Goal: Contribute content: Contribute content

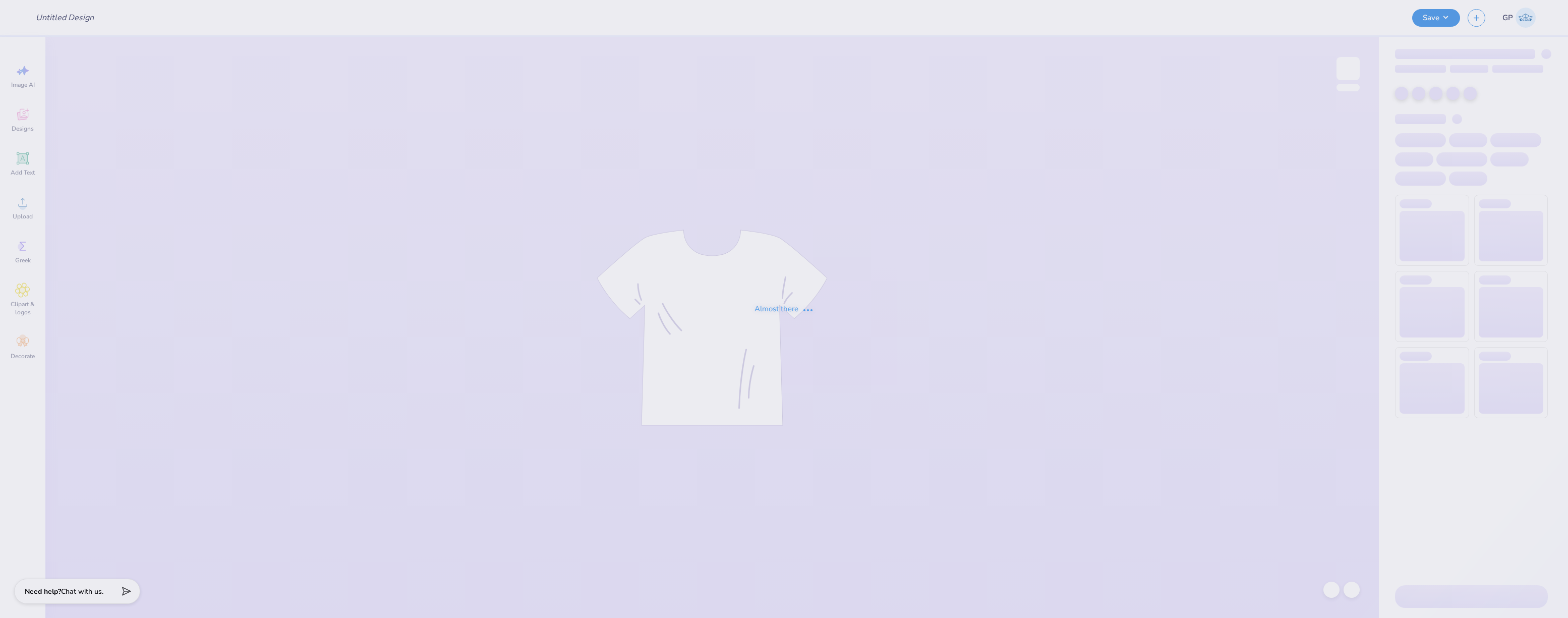
type input "Saloon Inspired Baby Tee"
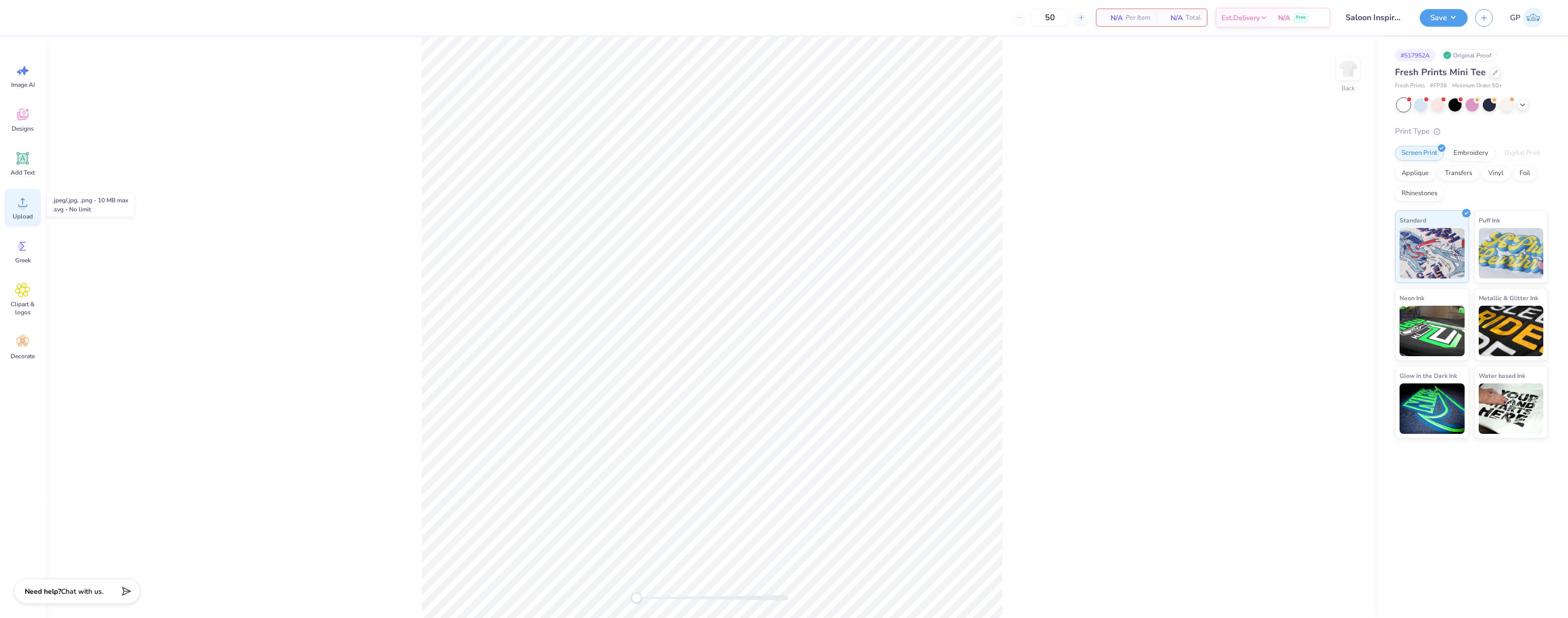
click at [26, 203] on icon at bounding box center [23, 203] width 16 height 16
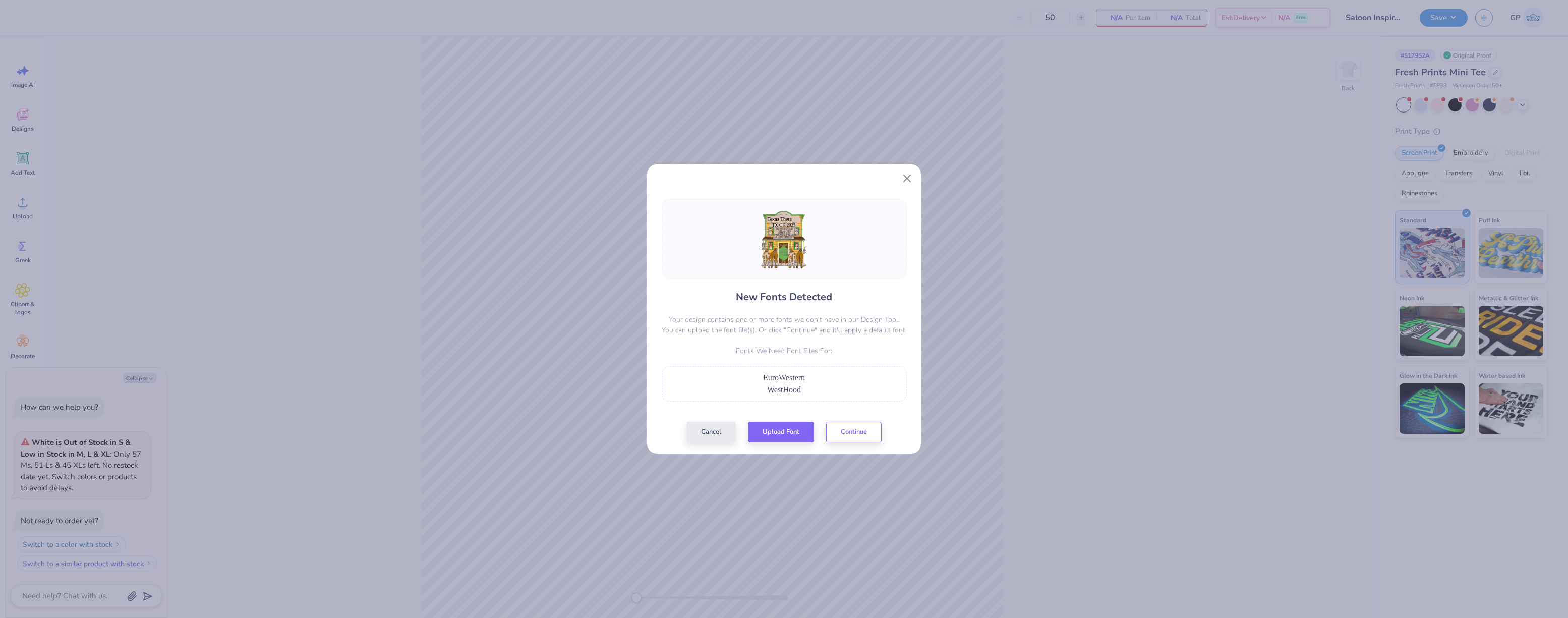
click at [778, 390] on span "WestHood" at bounding box center [784, 390] width 34 height 9
click at [771, 430] on button "Upload Font" at bounding box center [781, 429] width 66 height 21
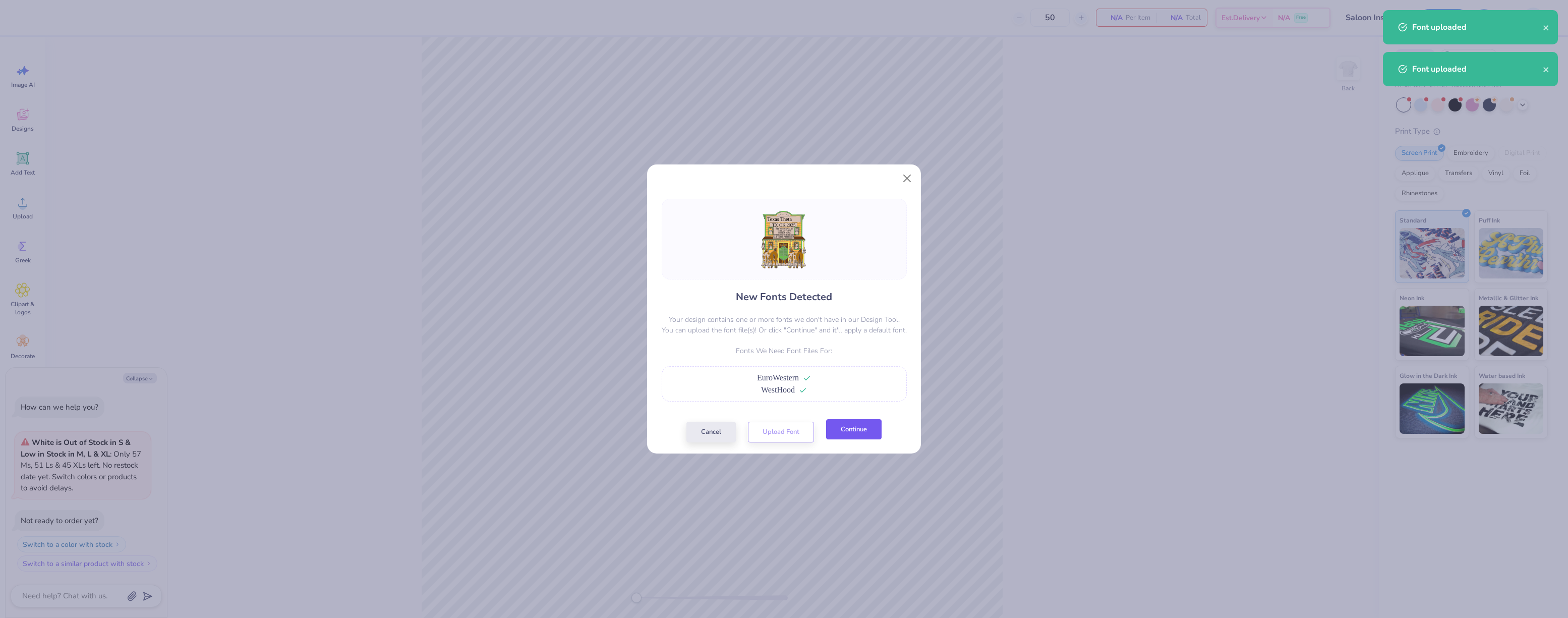
click at [850, 430] on button "Continue" at bounding box center [854, 429] width 56 height 21
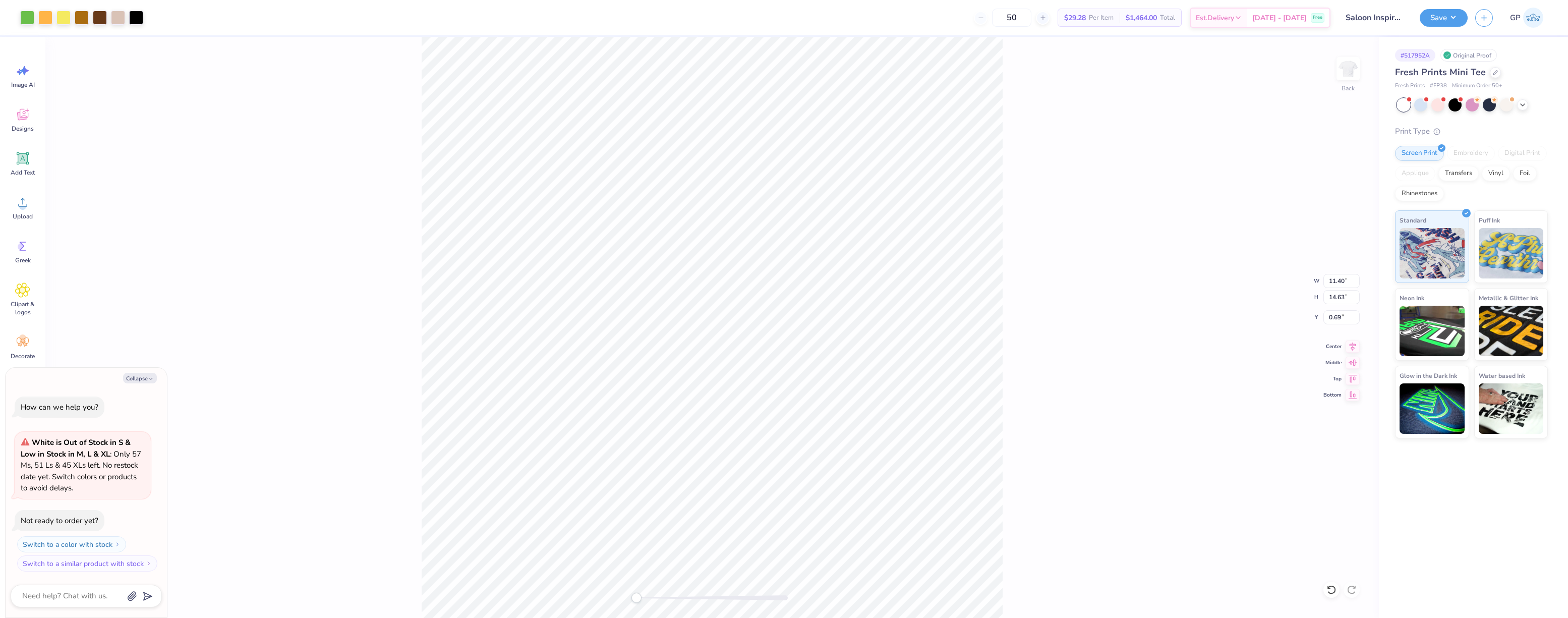
type textarea "x"
type input "9.47"
type input "12.16"
click at [34, 206] on div "Upload" at bounding box center [22, 207] width 36 height 38
type textarea "x"
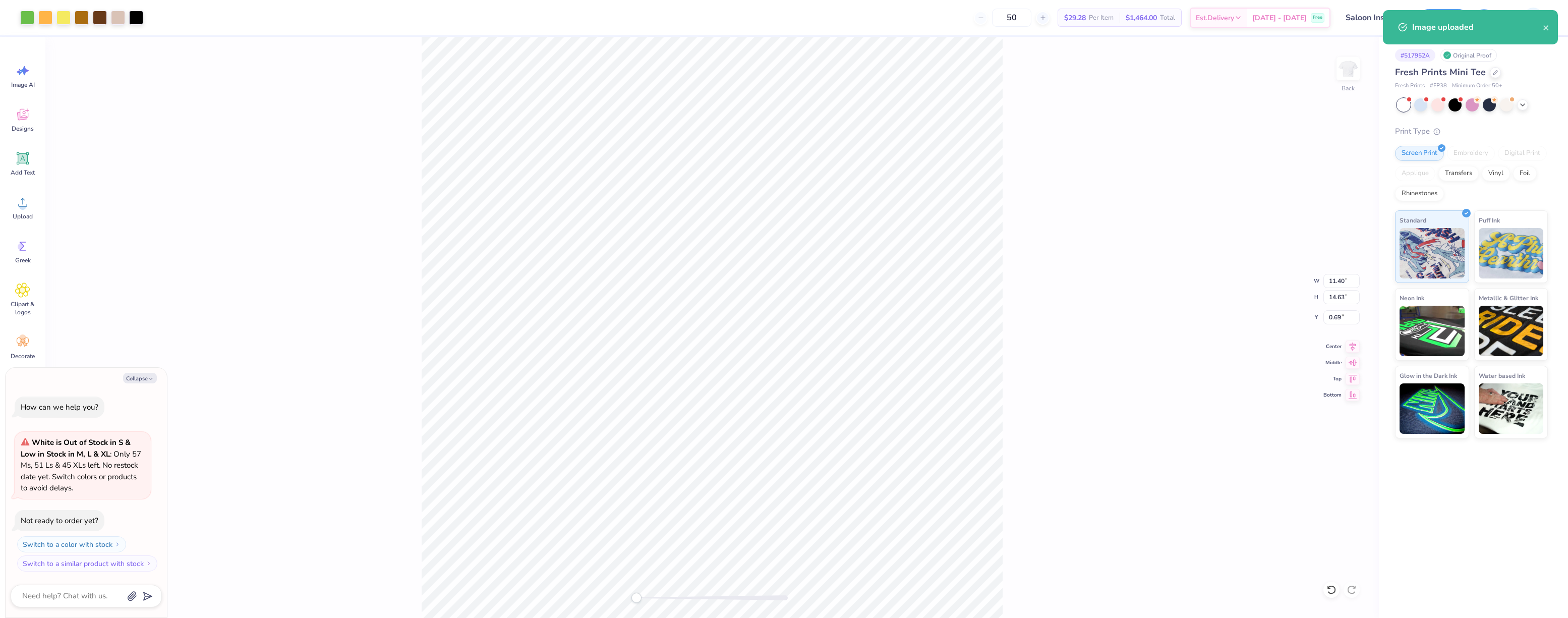
type input "5.80"
type input "7.44"
type textarea "x"
type input "6.55"
type input "8.40"
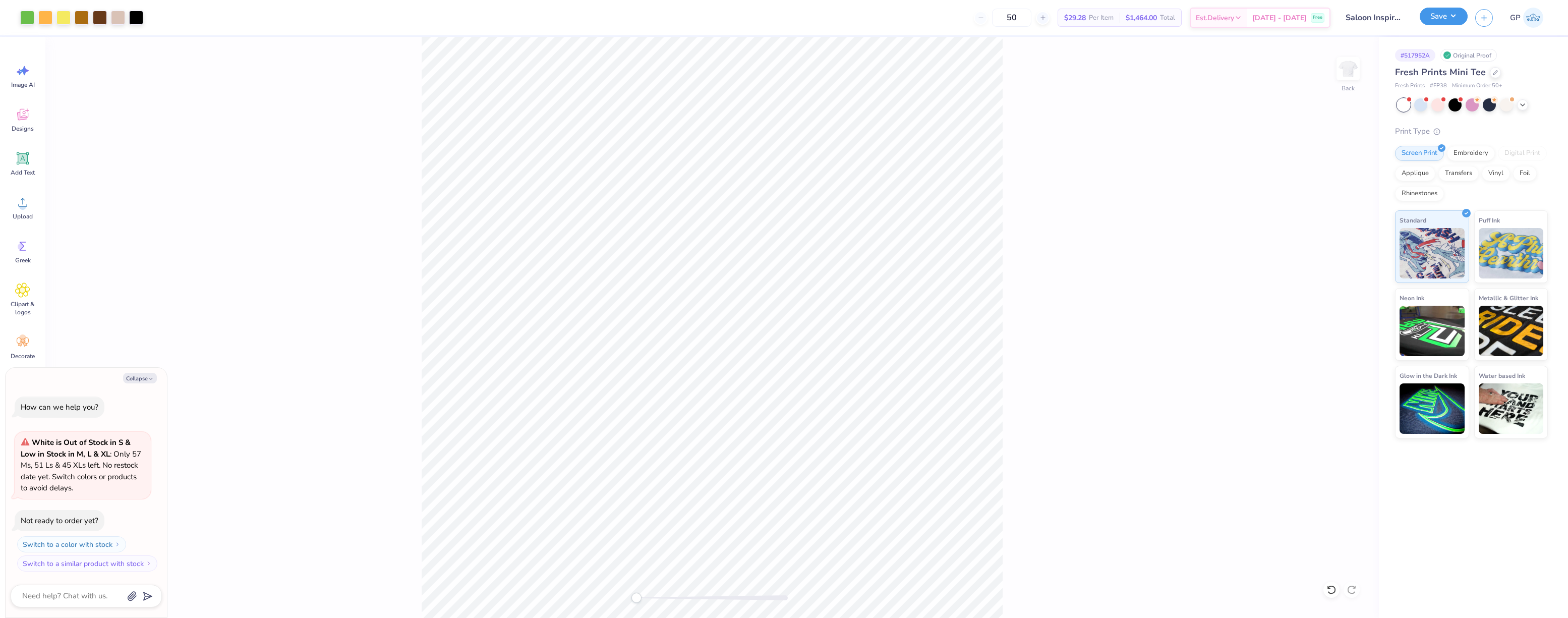
click at [1439, 13] on button "Save" at bounding box center [1444, 16] width 48 height 18
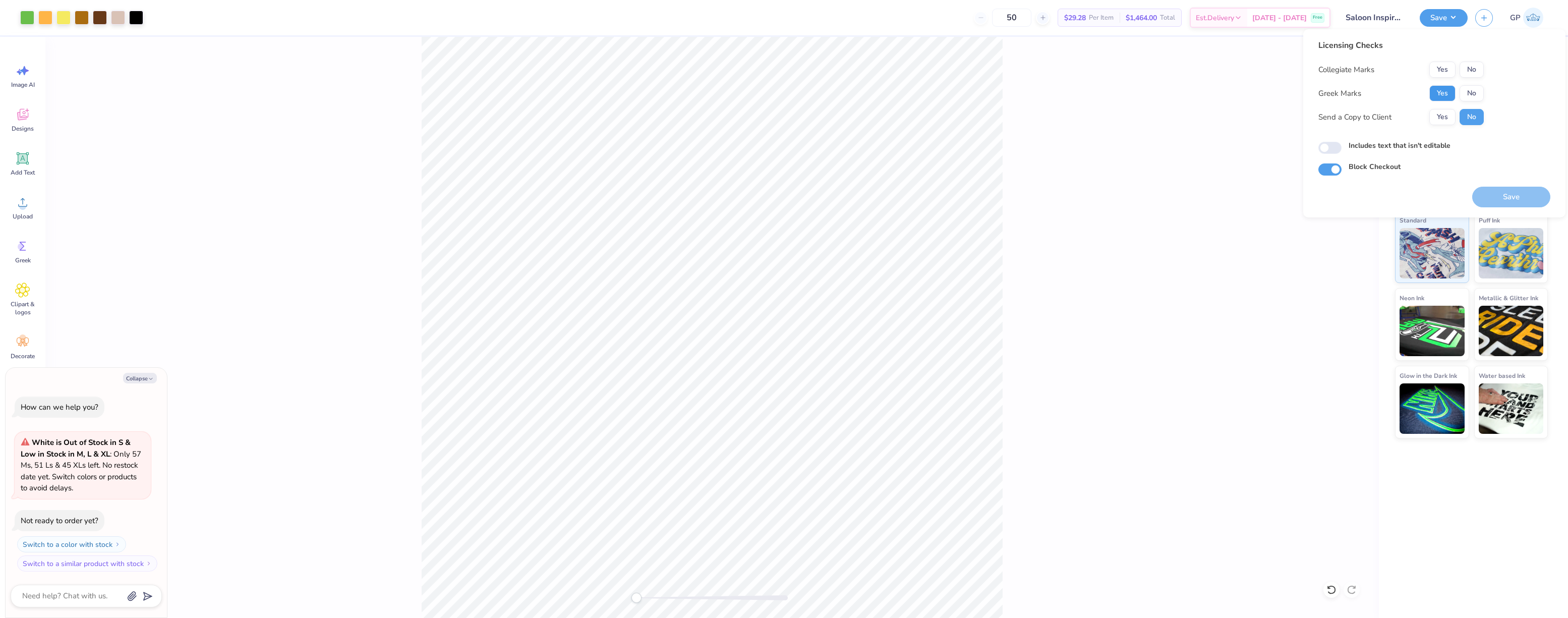
click at [1435, 91] on button "Yes" at bounding box center [1442, 93] width 26 height 16
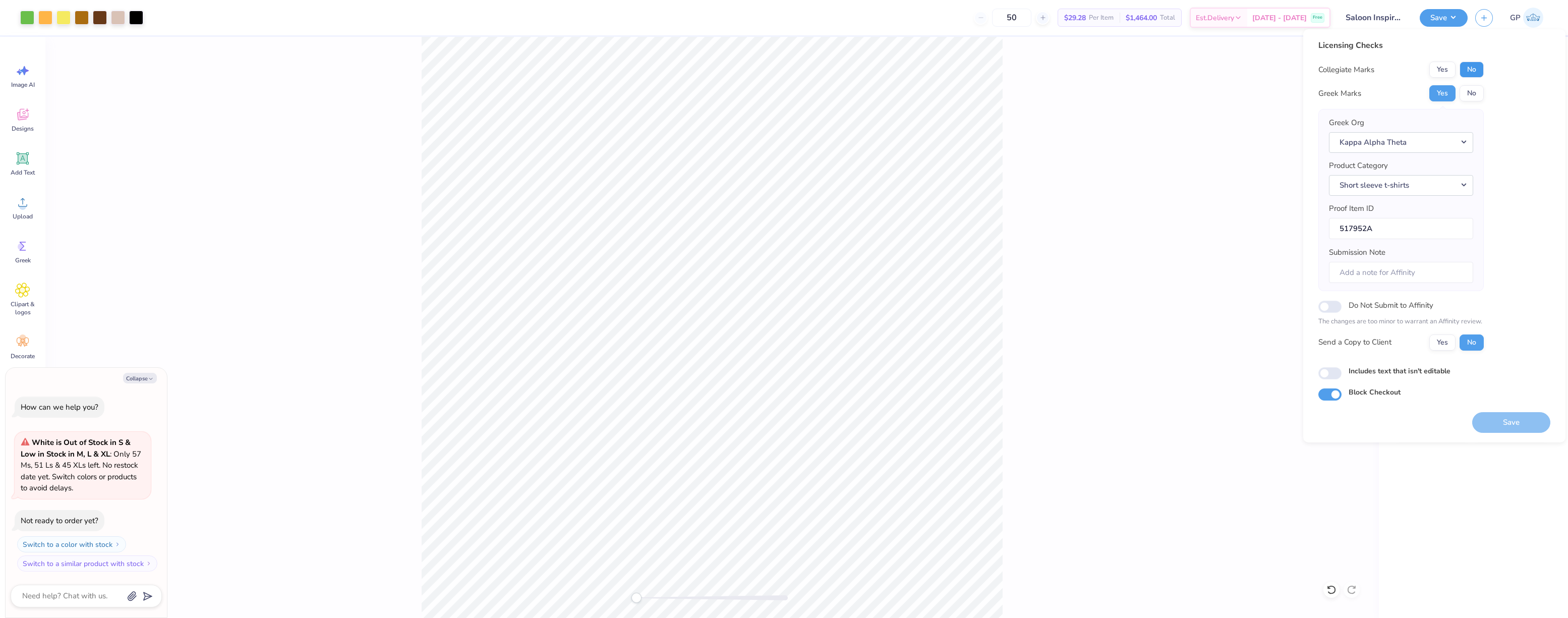
click at [1468, 71] on button "No" at bounding box center [1471, 69] width 24 height 16
type textarea "x"
drag, startPoint x: 1332, startPoint y: 376, endPoint x: 1345, endPoint y: 376, distance: 13.0
click at [1332, 375] on input "Includes text that isn't editable" at bounding box center [1330, 373] width 23 height 12
checkbox input "true"
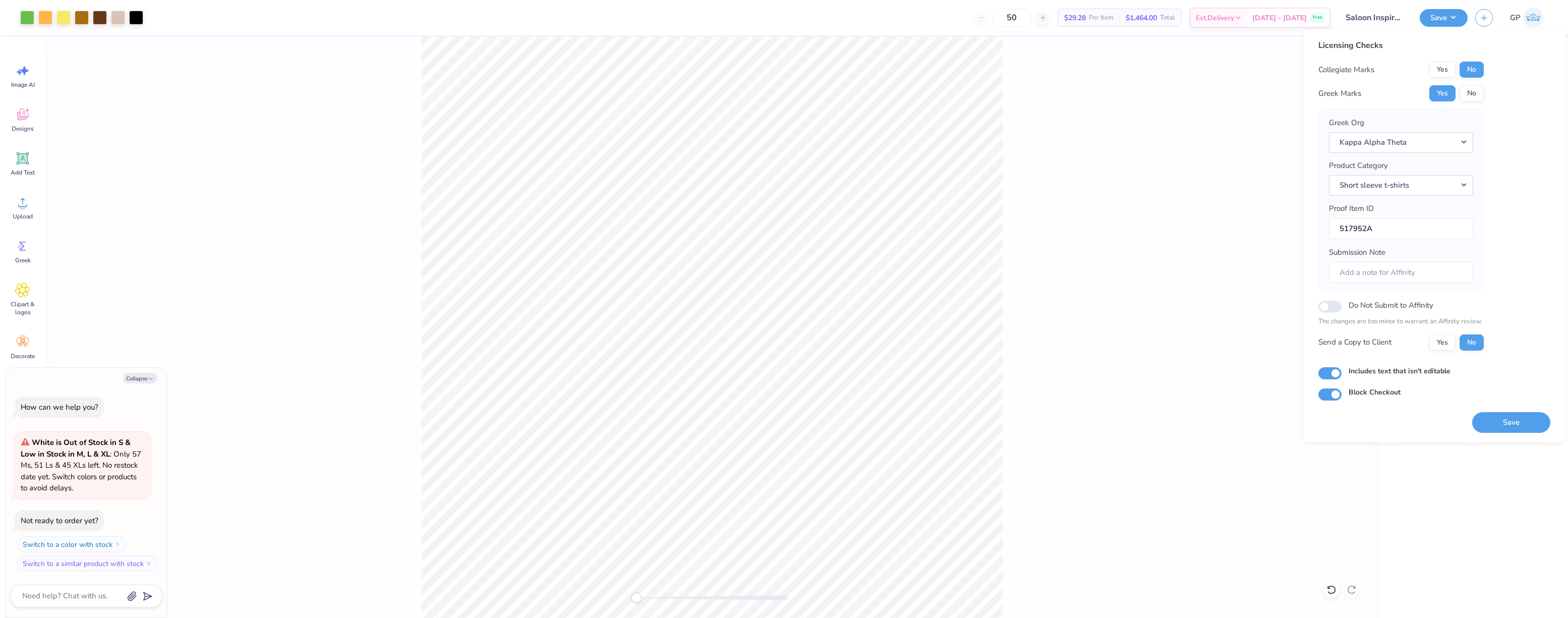
click at [1495, 424] on button "Save" at bounding box center [1511, 422] width 78 height 21
type textarea "x"
